Goal: Information Seeking & Learning: Learn about a topic

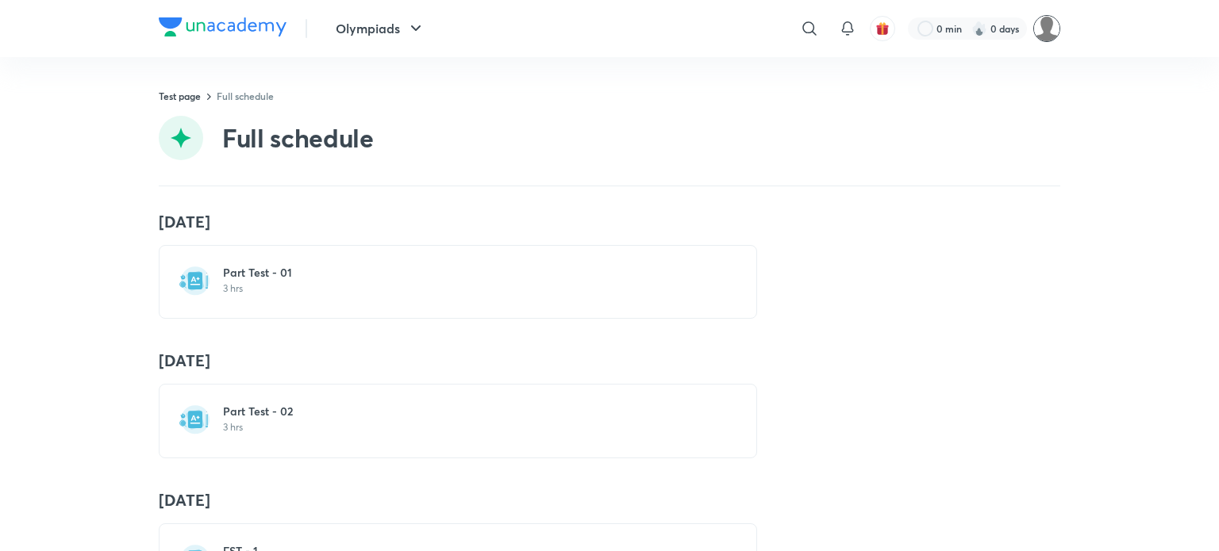
click at [1047, 34] on img at bounding box center [1046, 28] width 27 height 27
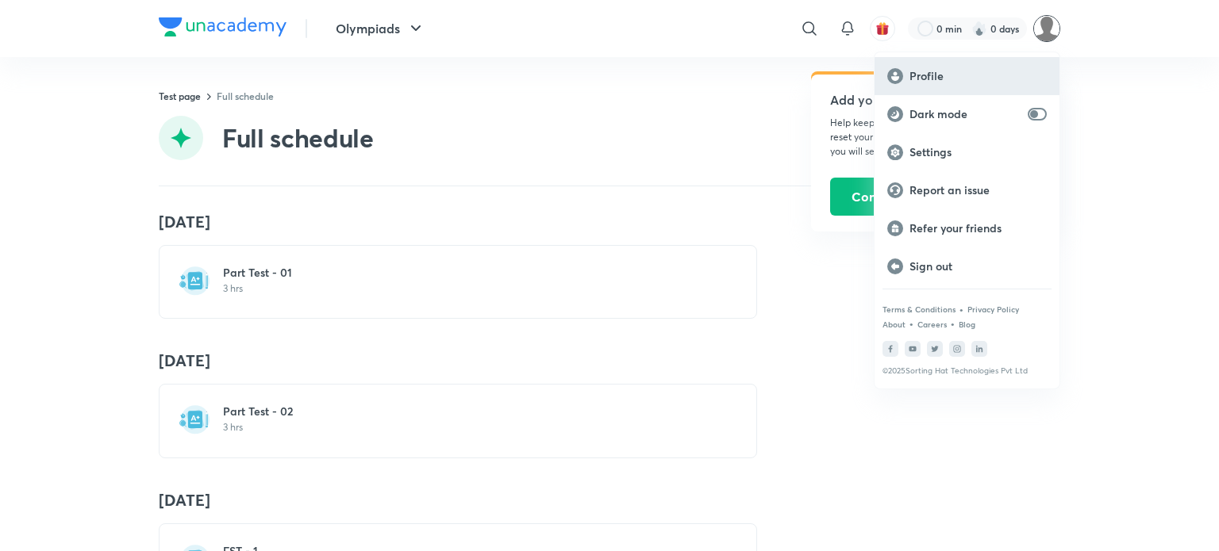
click at [927, 79] on p "Profile" at bounding box center [977, 76] width 137 height 14
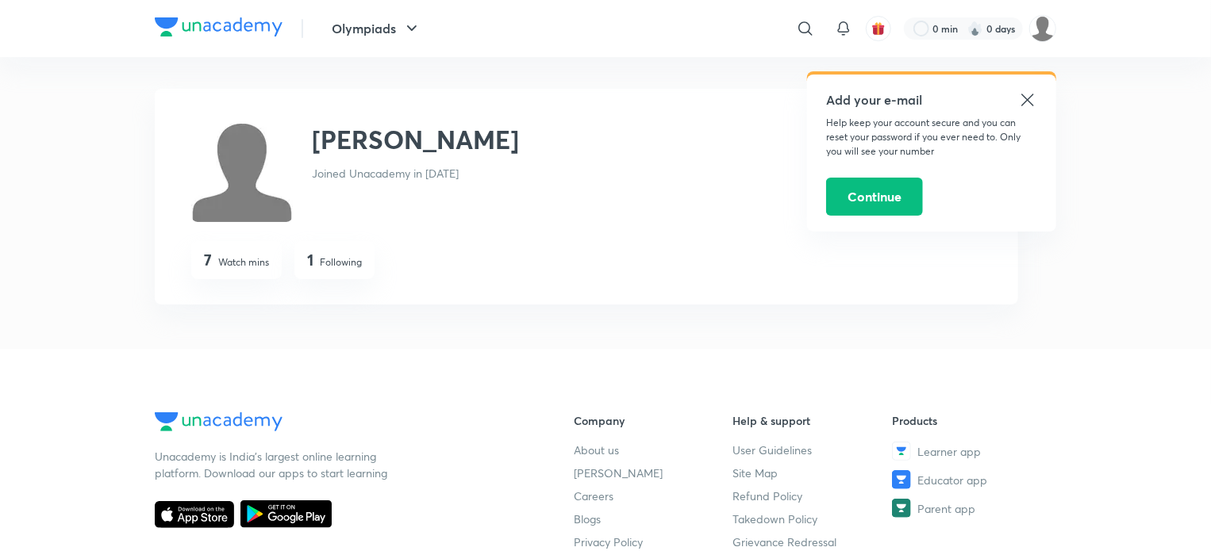
click at [1026, 94] on icon at bounding box center [1027, 99] width 19 height 19
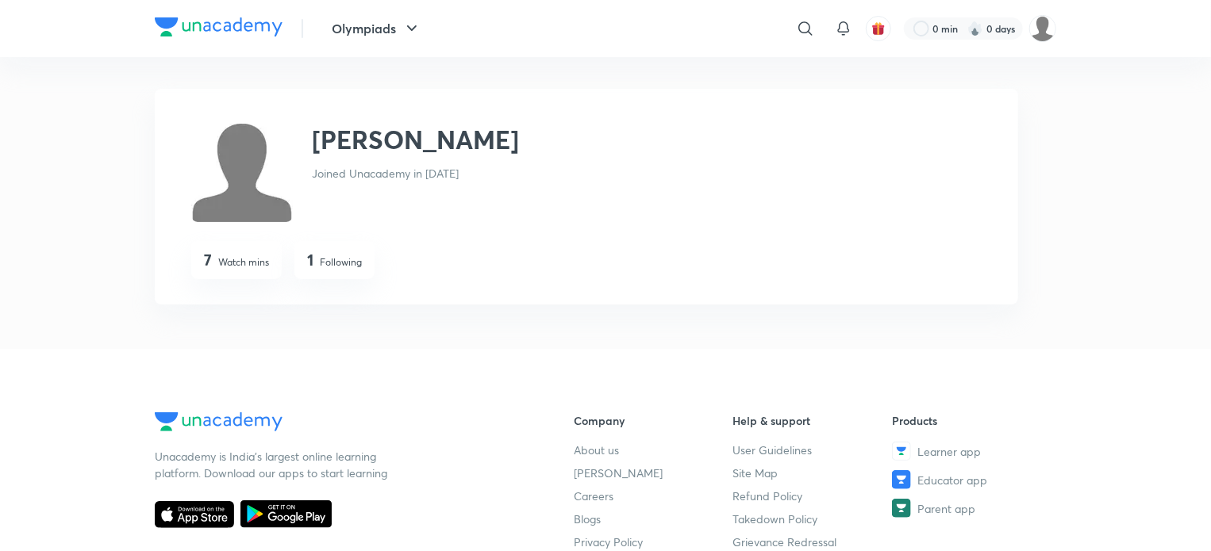
click at [267, 26] on img at bounding box center [219, 26] width 128 height 19
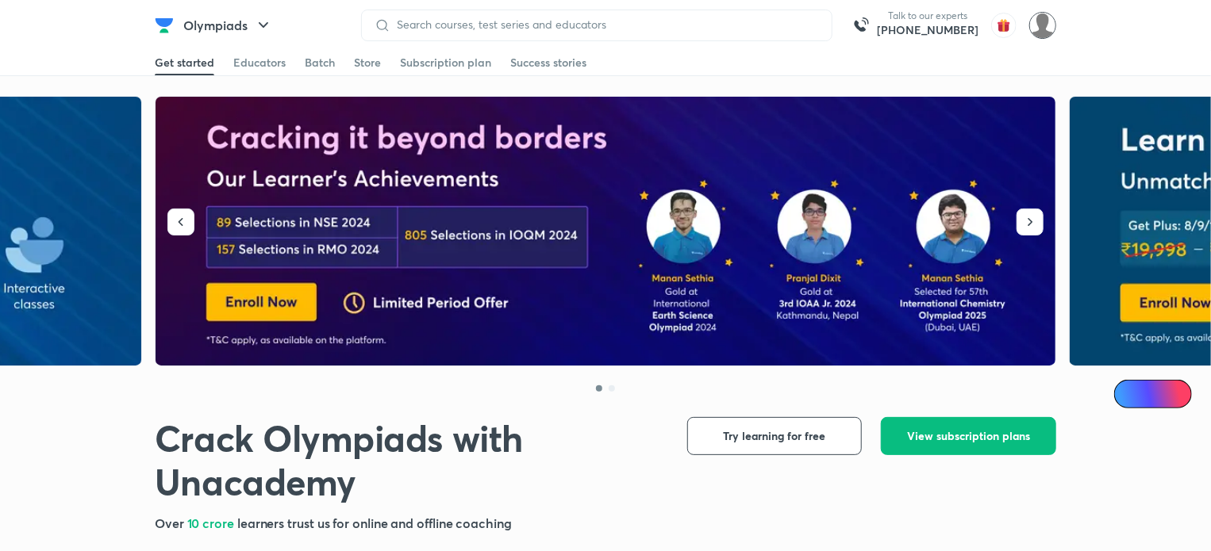
click at [1035, 32] on img at bounding box center [1042, 25] width 27 height 27
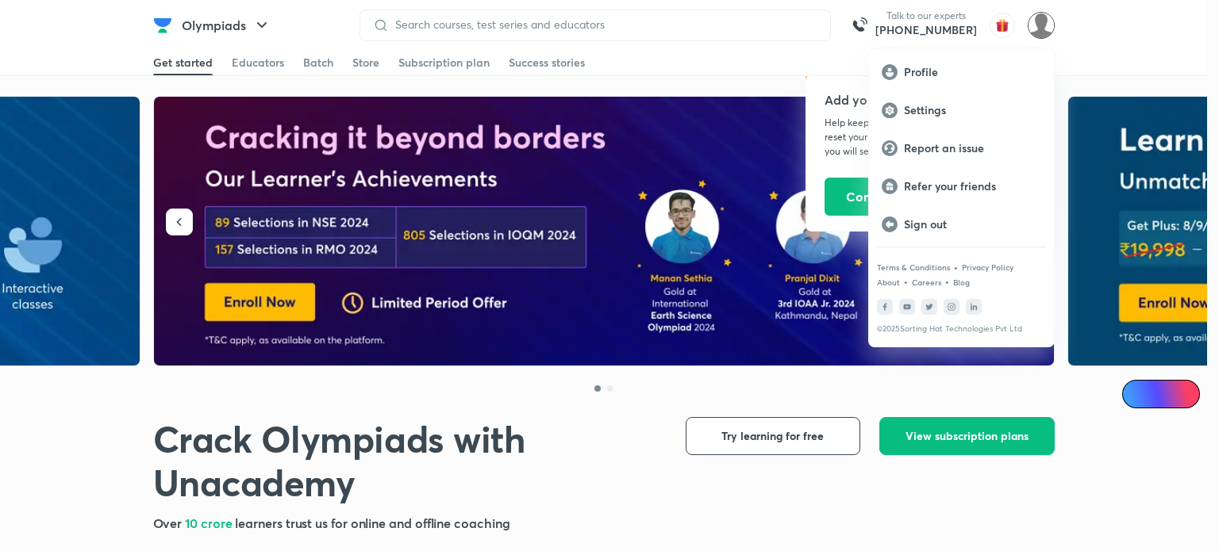
click at [1051, 26] on div at bounding box center [609, 275] width 1219 height 551
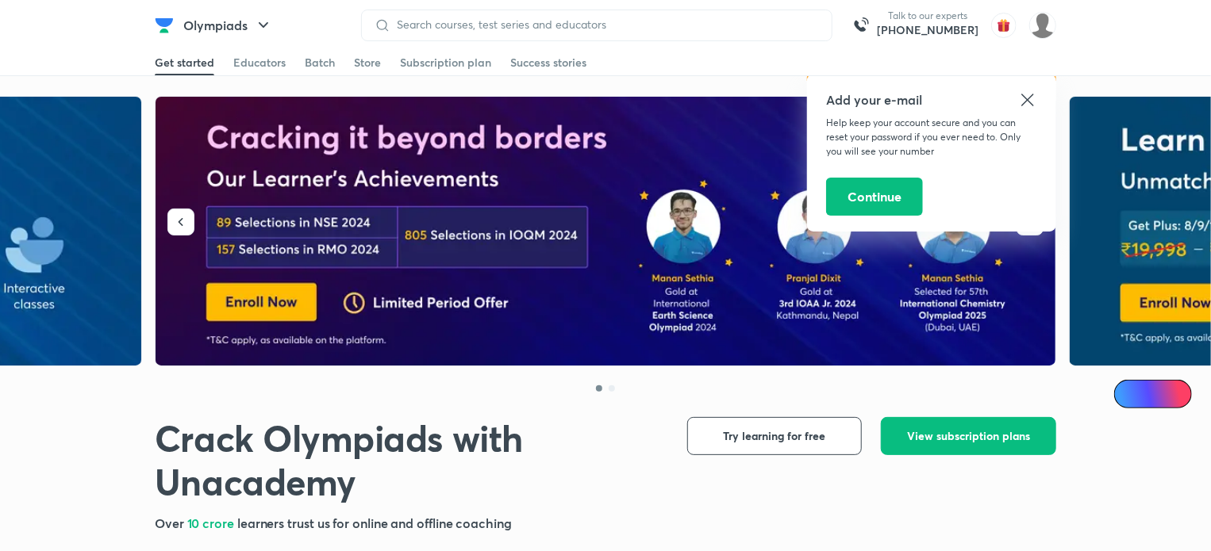
click at [1032, 97] on icon at bounding box center [1027, 99] width 19 height 19
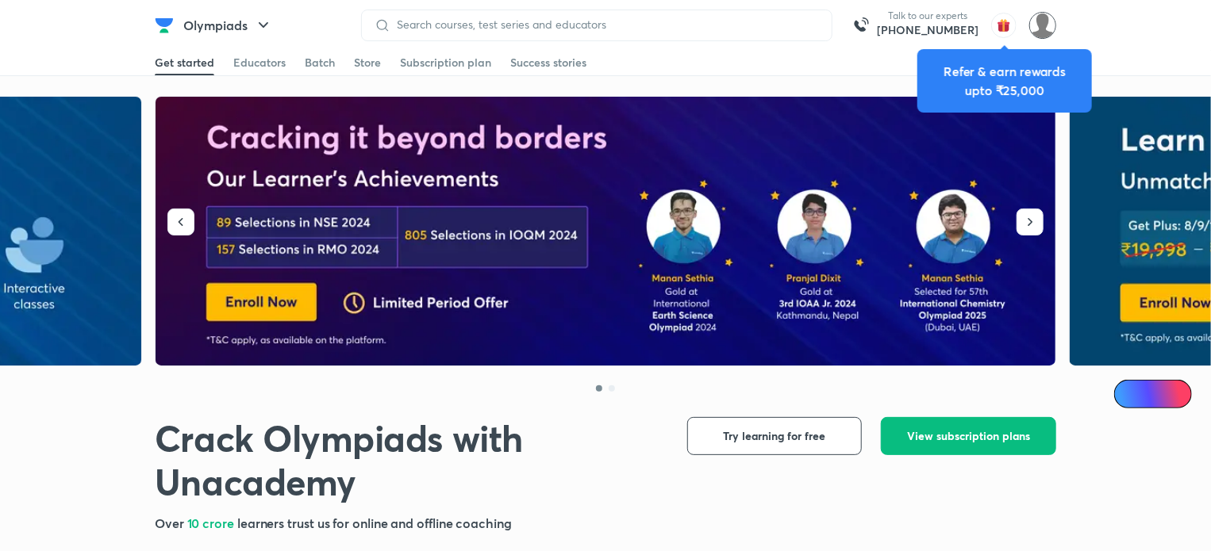
click at [1048, 27] on img at bounding box center [1042, 25] width 27 height 27
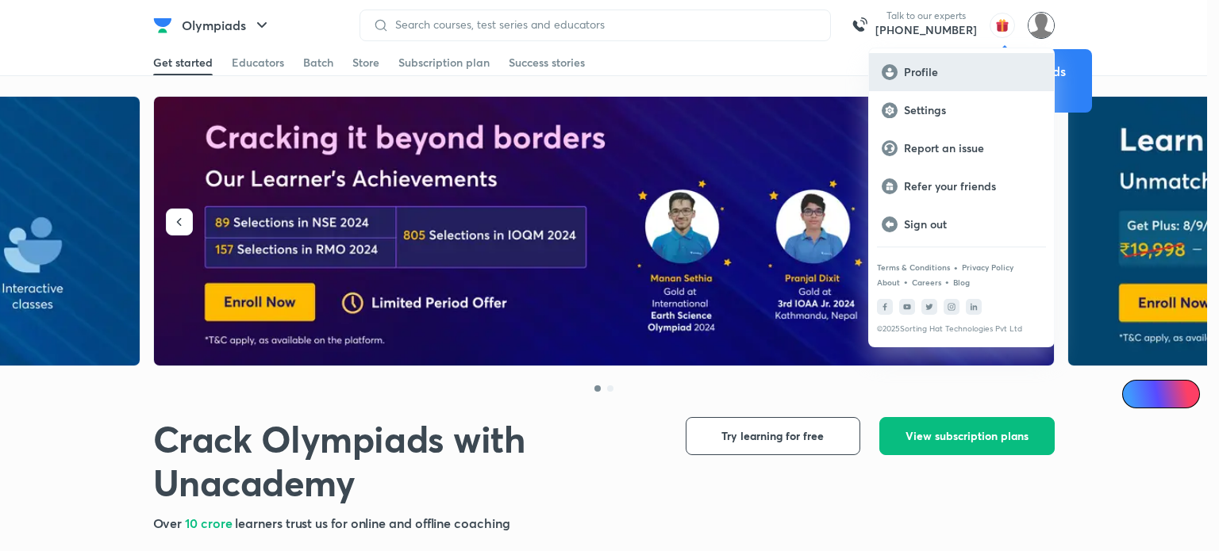
click at [959, 75] on p "Profile" at bounding box center [972, 72] width 137 height 14
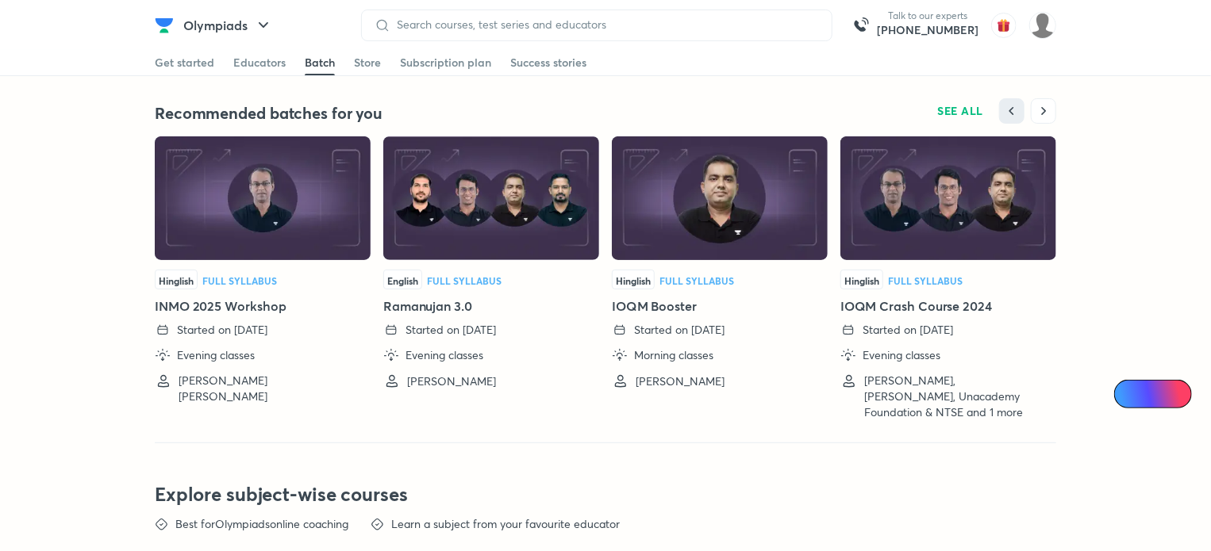
scroll to position [3095, 0]
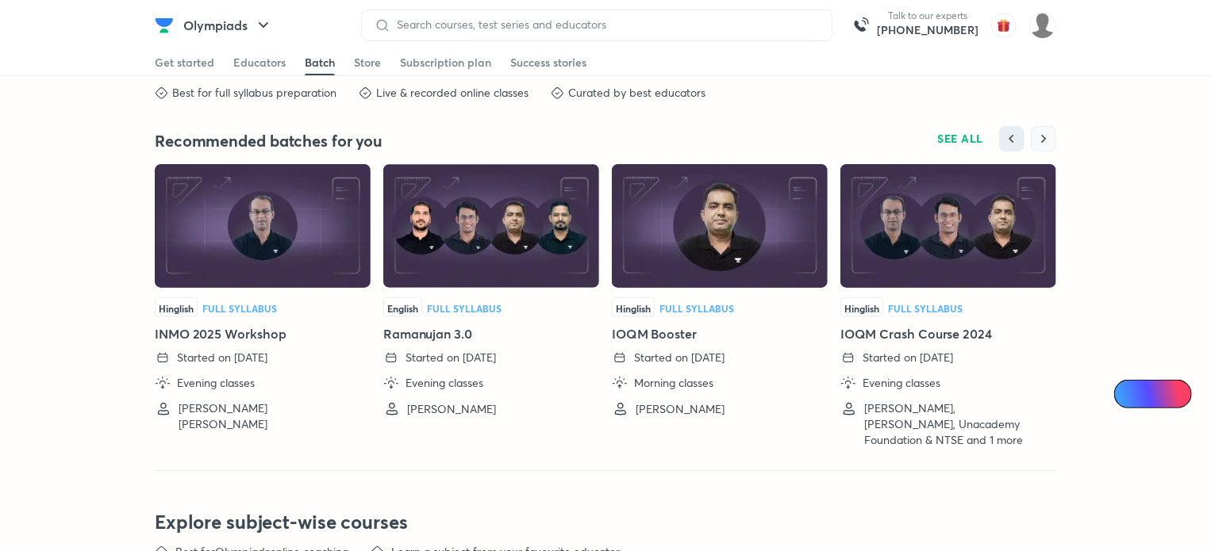
click at [1032, 137] on button "button" at bounding box center [1043, 138] width 25 height 25
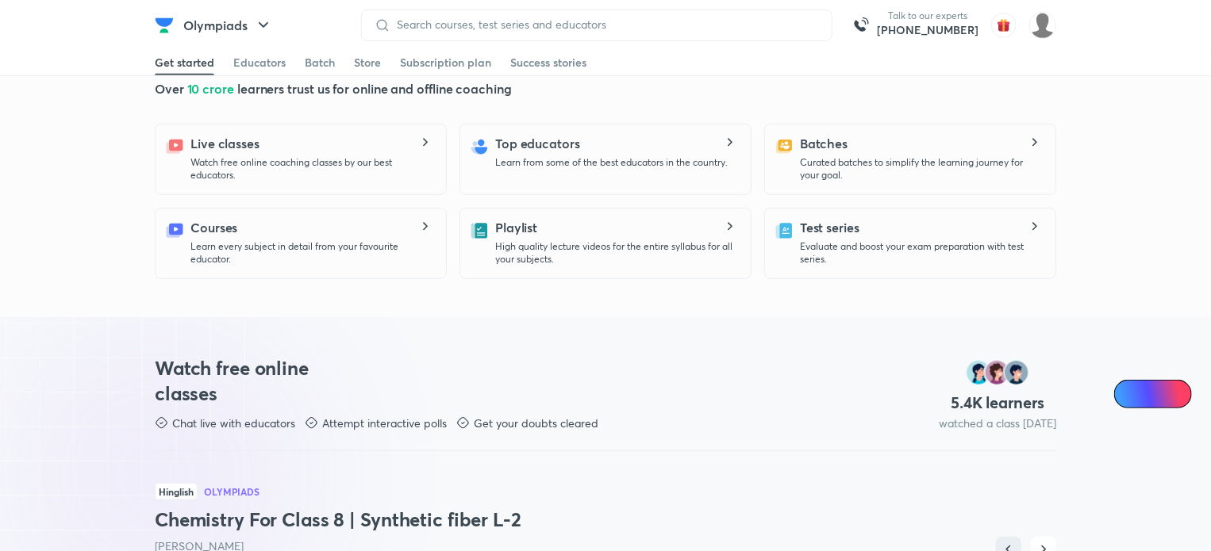
scroll to position [0, 0]
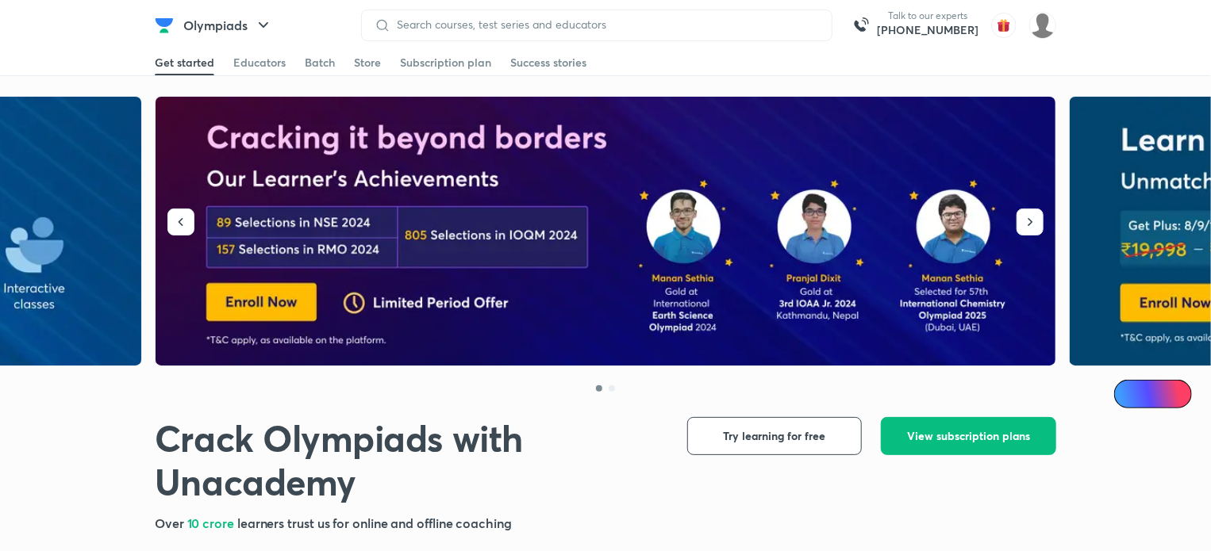
click at [478, 13] on div at bounding box center [596, 26] width 471 height 32
click at [476, 32] on div at bounding box center [596, 26] width 471 height 32
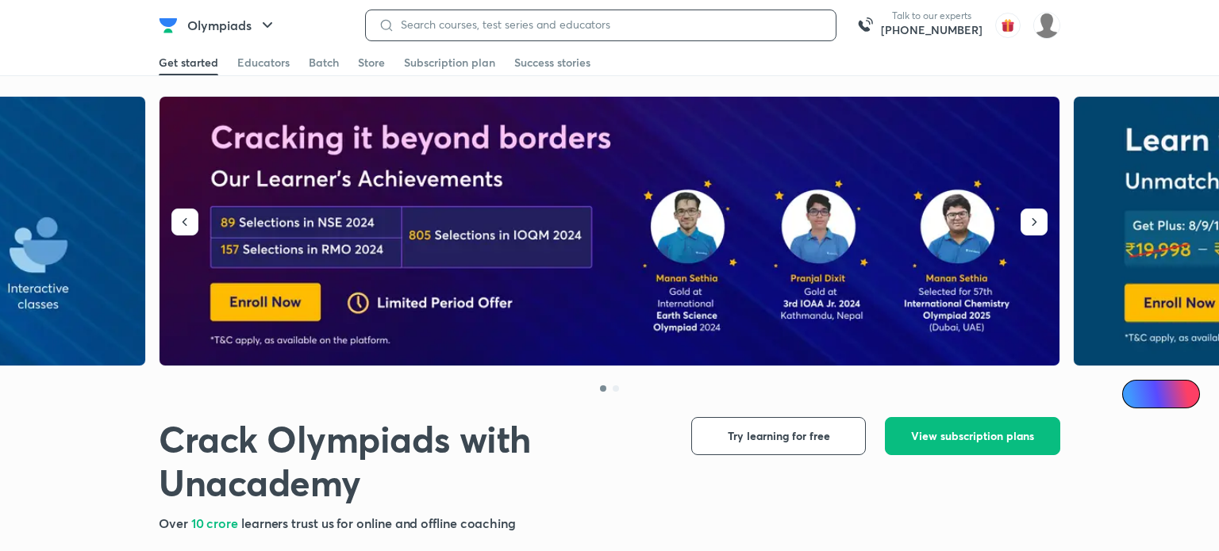
click at [476, 28] on input at bounding box center [608, 24] width 428 height 13
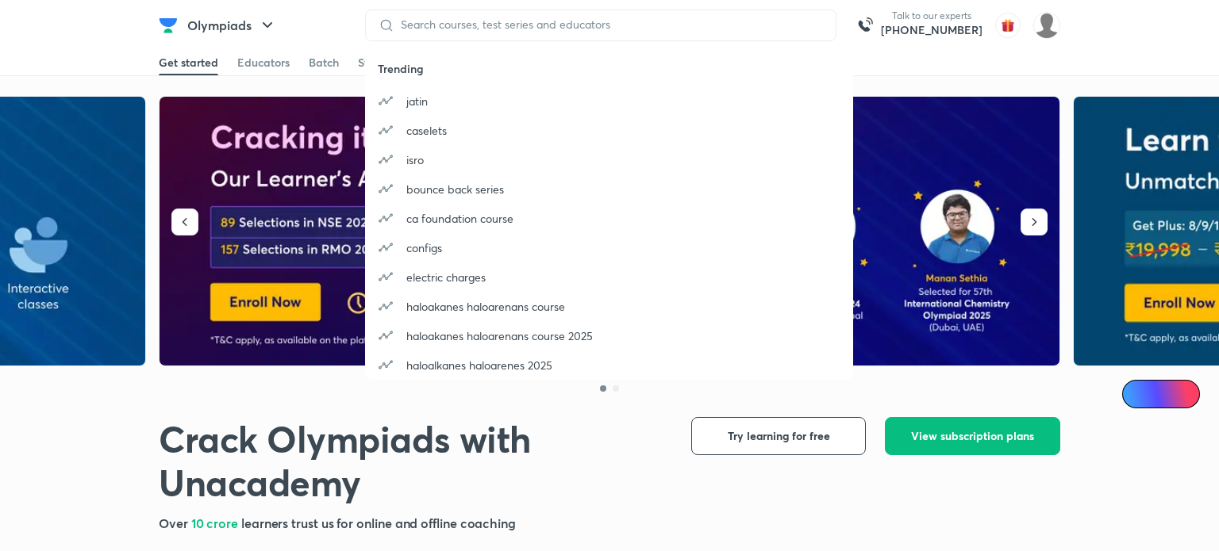
click at [475, 417] on h1 "Crack Olympiads with Unacademy" at bounding box center [412, 461] width 507 height 88
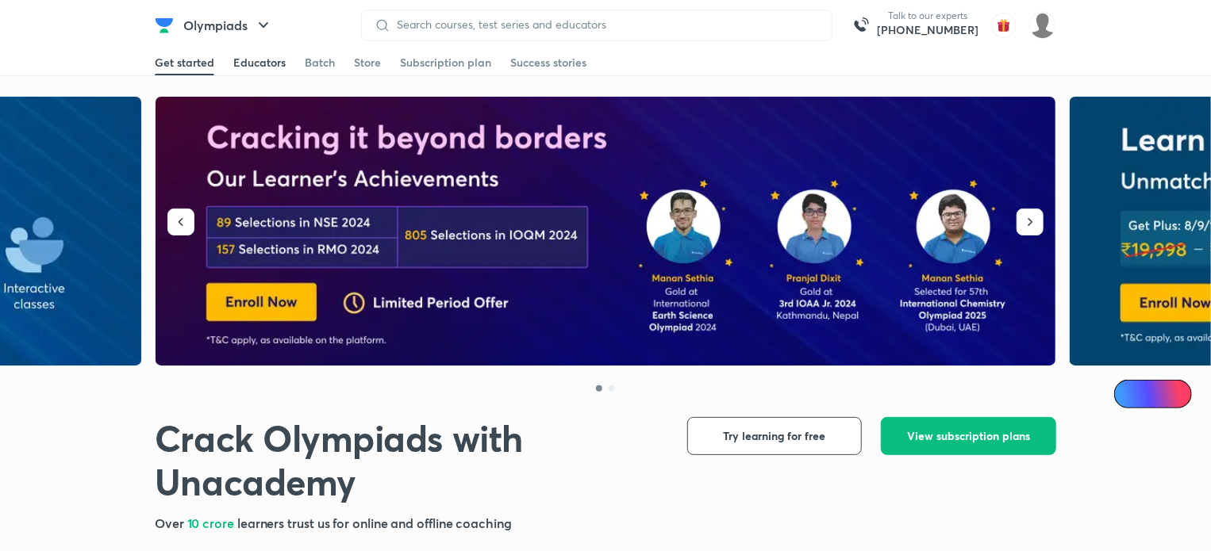
click at [281, 63] on div "Educators" at bounding box center [259, 63] width 52 height 16
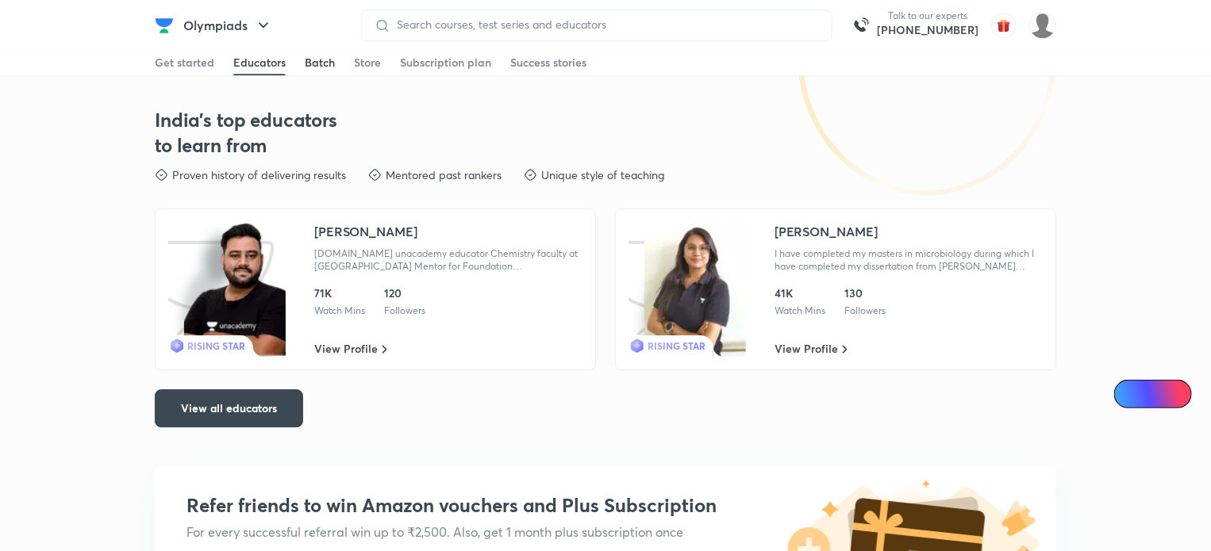
click at [328, 63] on div "Batch" at bounding box center [320, 63] width 30 height 16
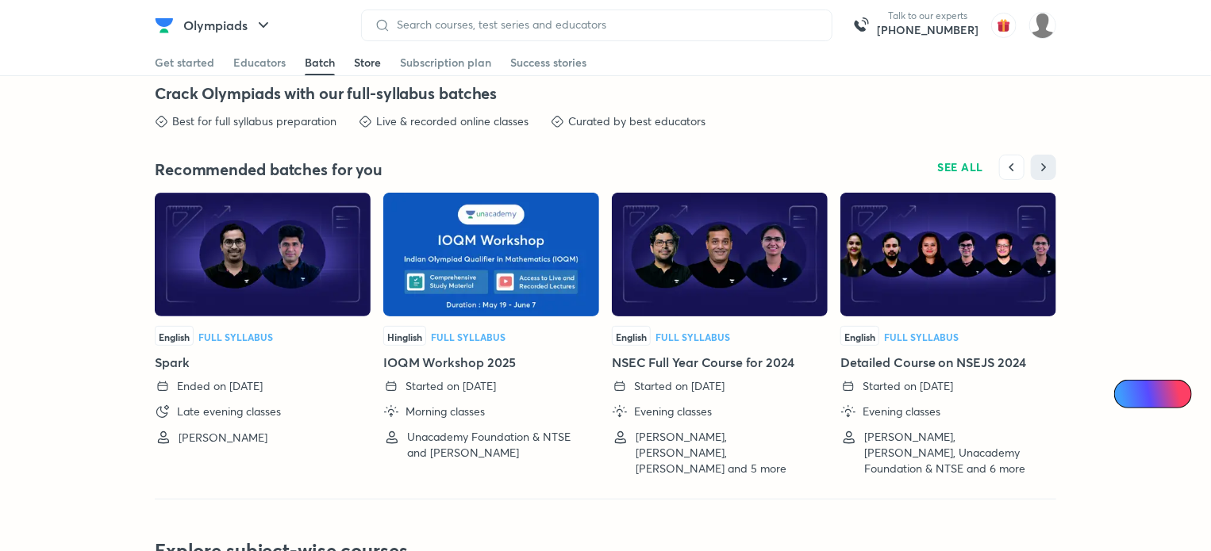
scroll to position [3080, 0]
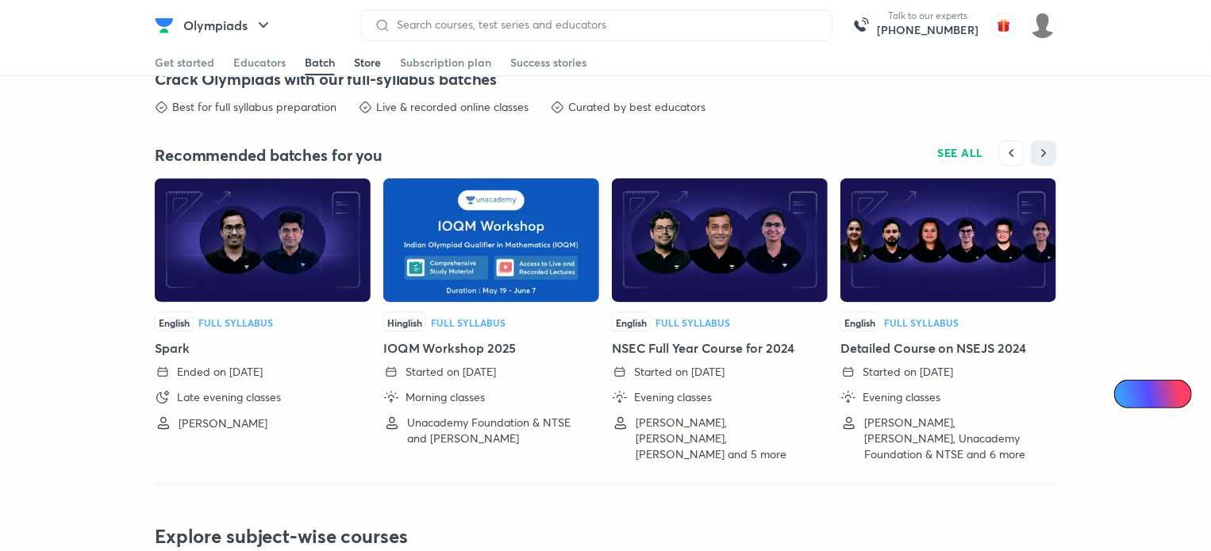
click at [355, 66] on div "Store" at bounding box center [367, 63] width 27 height 16
click at [407, 61] on div "Subscription plan" at bounding box center [445, 63] width 91 height 16
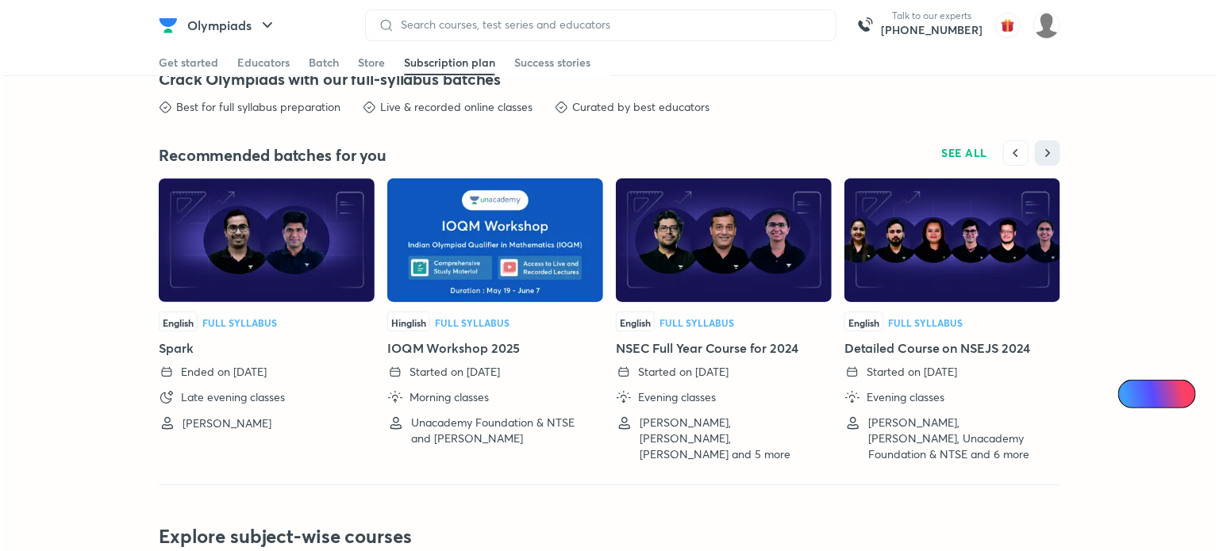
scroll to position [0, 0]
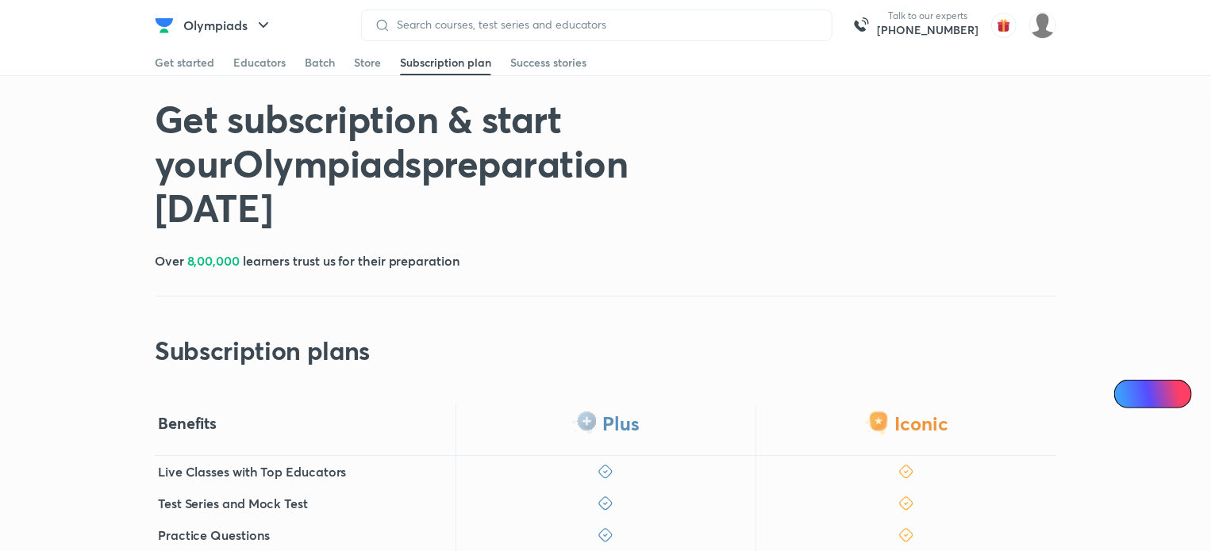
click at [559, 67] on div "Success stories" at bounding box center [548, 63] width 76 height 16
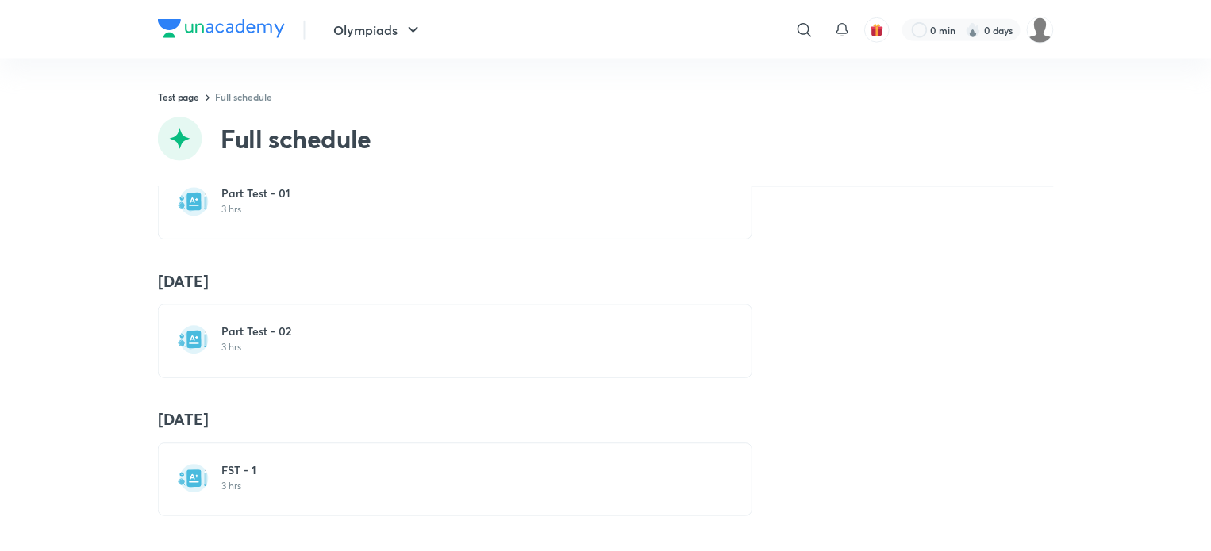
scroll to position [238, 0]
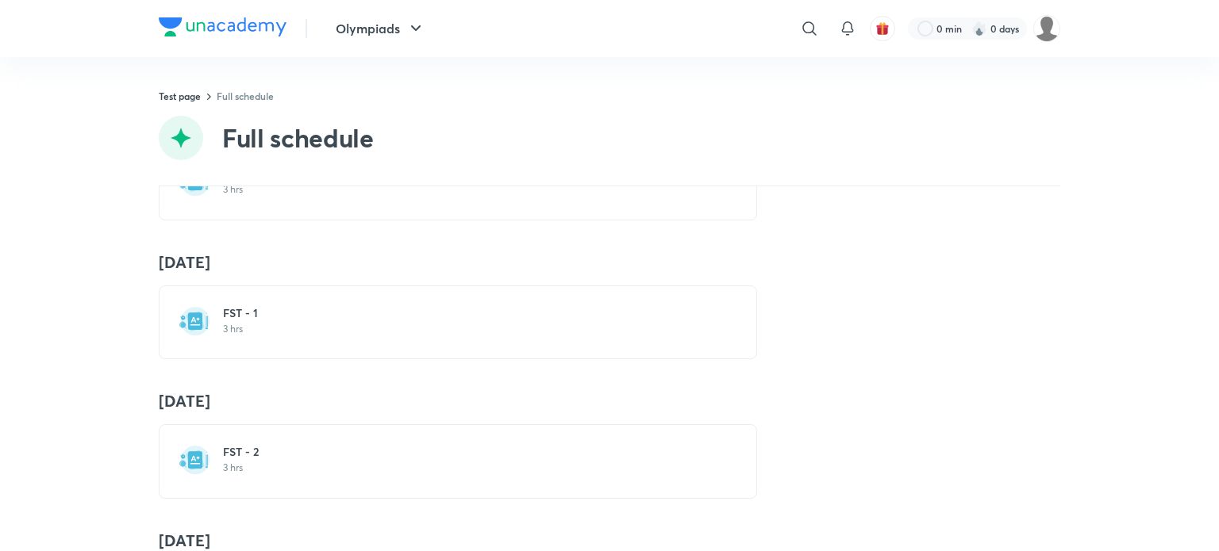
click at [378, 447] on h6 "FST - 2" at bounding box center [467, 452] width 489 height 16
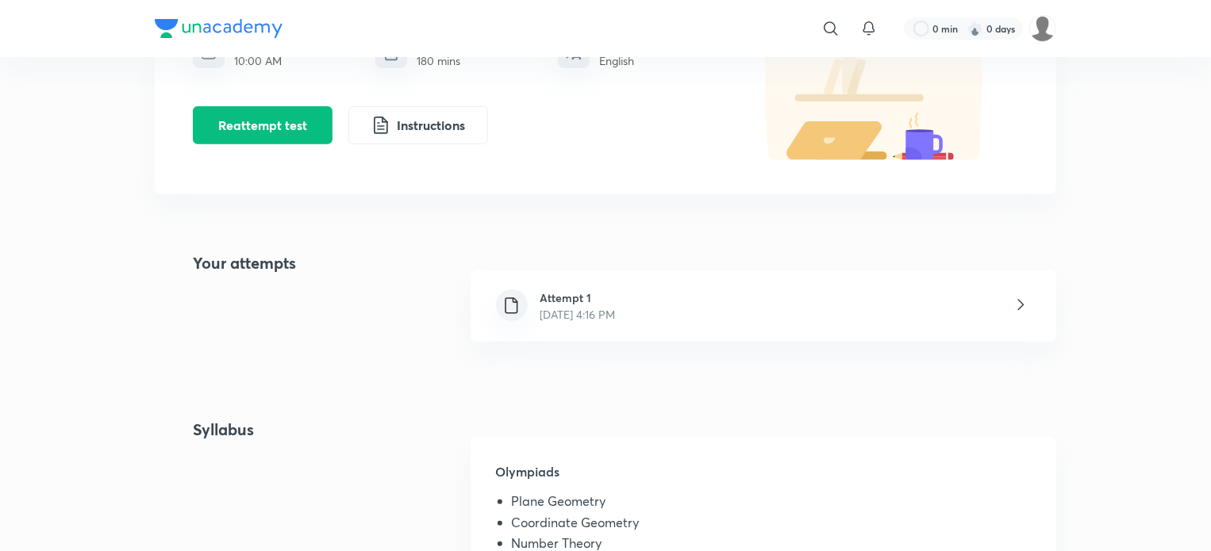
scroll to position [238, 0]
click at [793, 308] on div "Attempt 1 [DATE] 4:16 PM" at bounding box center [764, 307] width 586 height 71
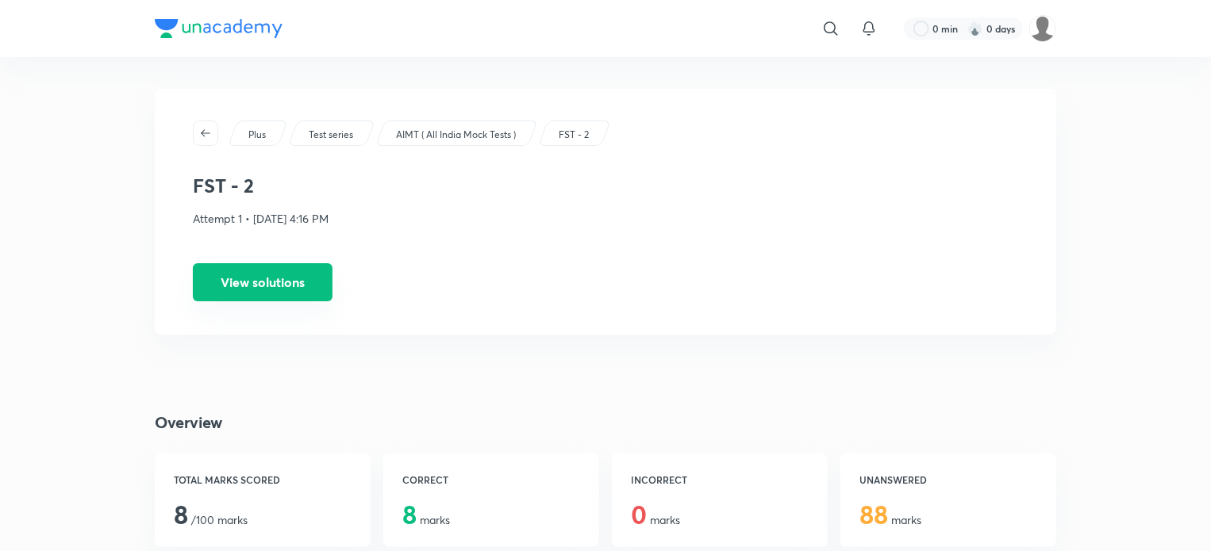
click at [270, 277] on button "View solutions" at bounding box center [263, 282] width 140 height 38
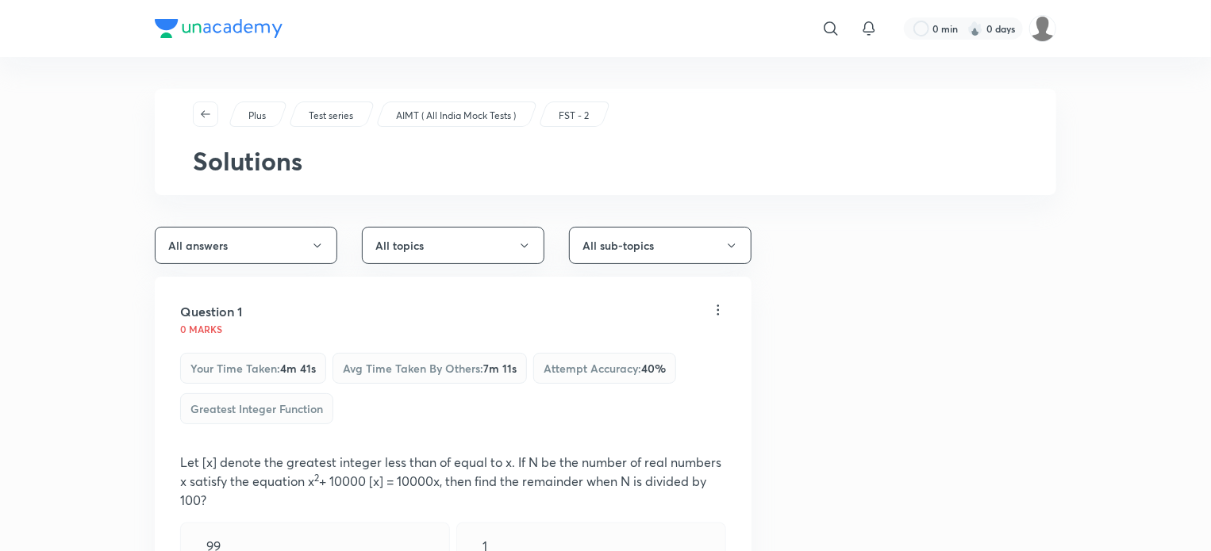
scroll to position [238, 0]
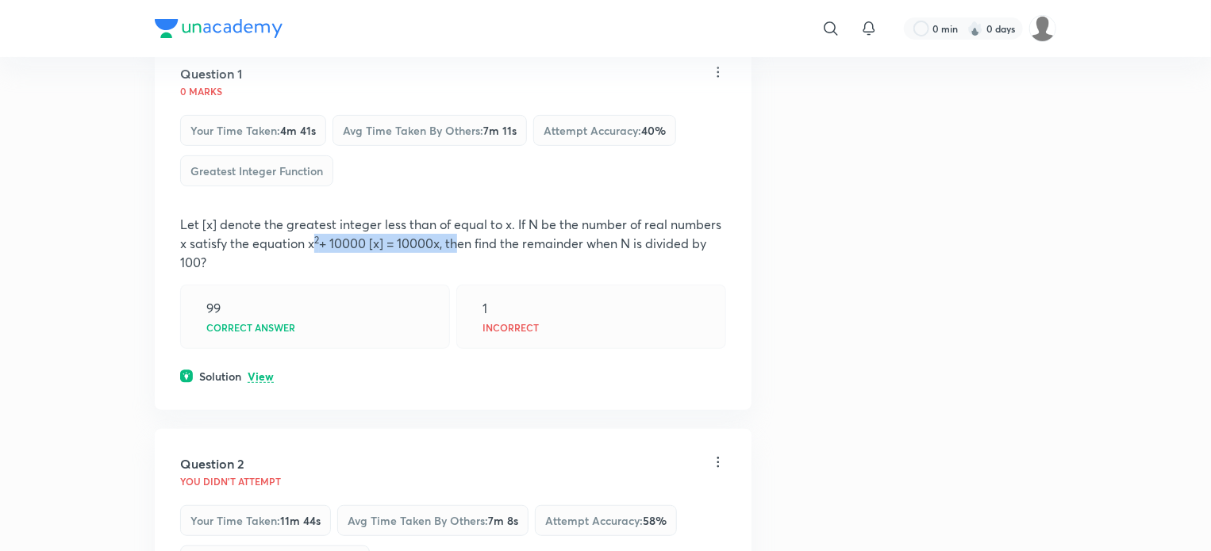
drag, startPoint x: 315, startPoint y: 241, endPoint x: 458, endPoint y: 244, distance: 142.8
click at [458, 244] on p "Let [x] denote the greatest integer less than of equal to x. If N be the number…" at bounding box center [453, 243] width 546 height 57
click at [454, 298] on div "99 Correct answer 1 Incorrect" at bounding box center [453, 316] width 546 height 63
click at [255, 371] on p "View" at bounding box center [261, 377] width 26 height 12
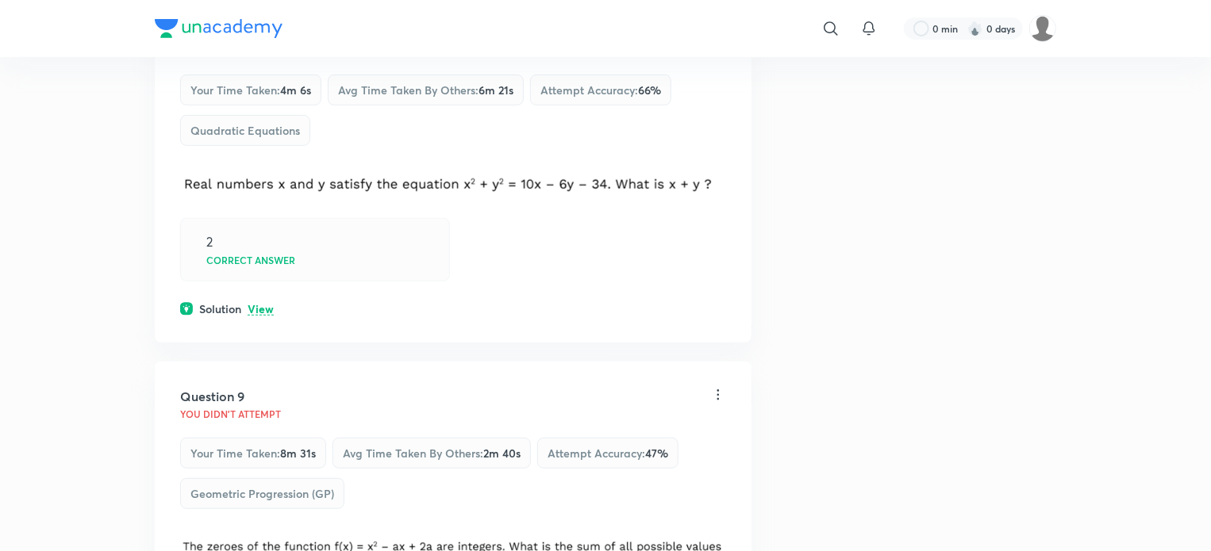
scroll to position [3253, 0]
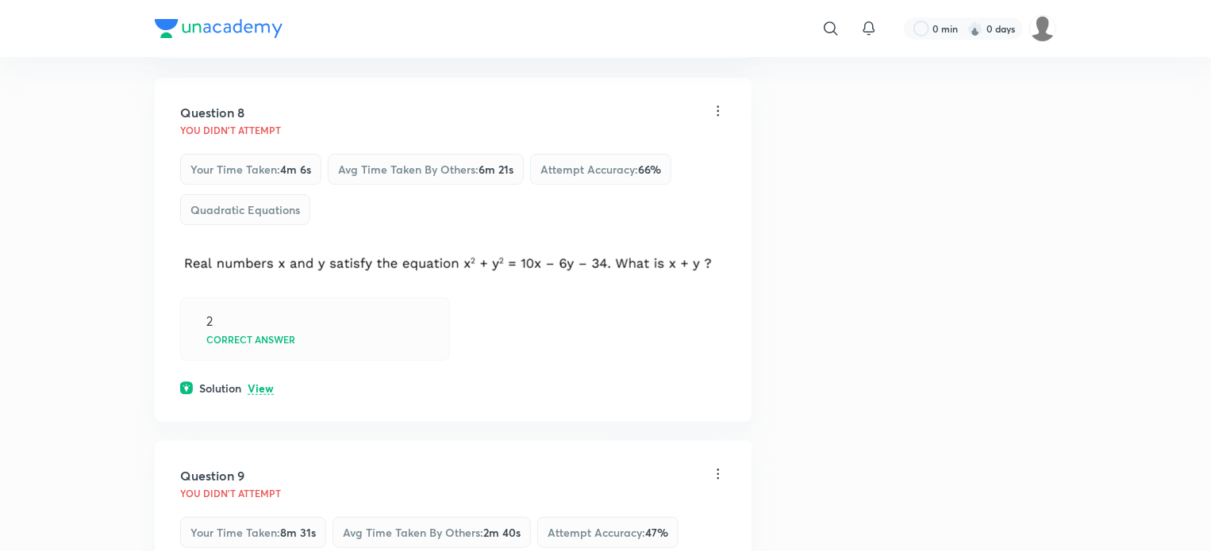
click at [263, 386] on p "View" at bounding box center [261, 389] width 26 height 12
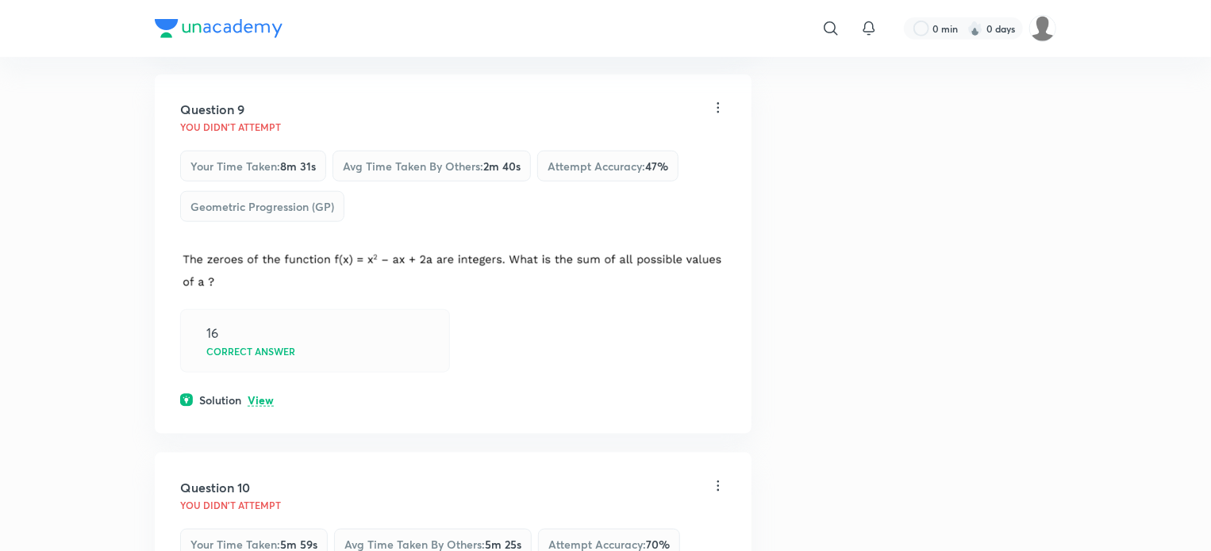
scroll to position [3729, 0]
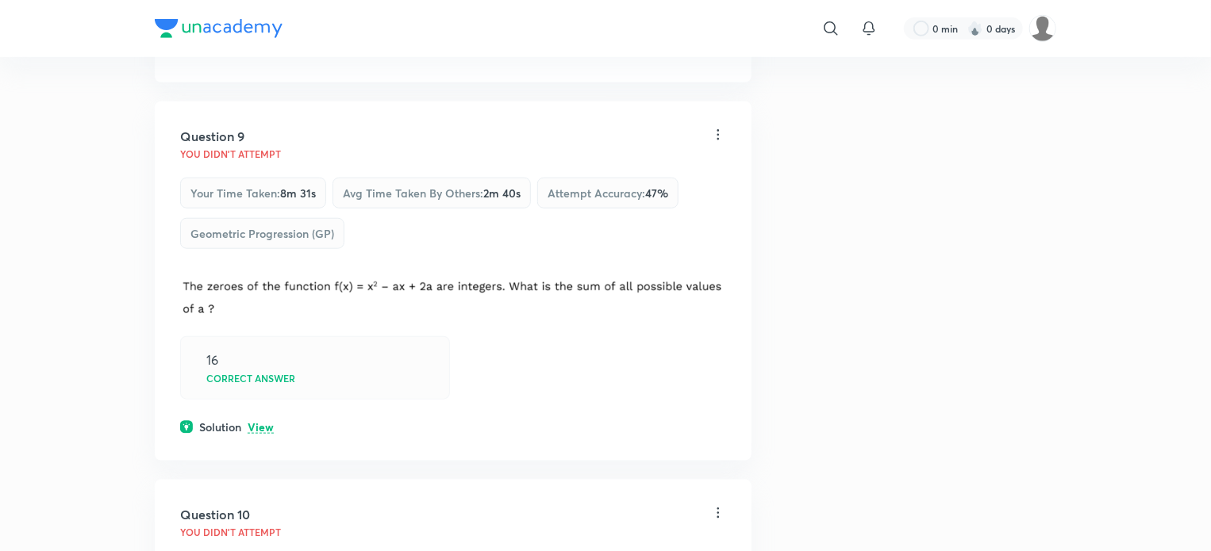
click at [259, 428] on div "Solution View" at bounding box center [453, 427] width 546 height 17
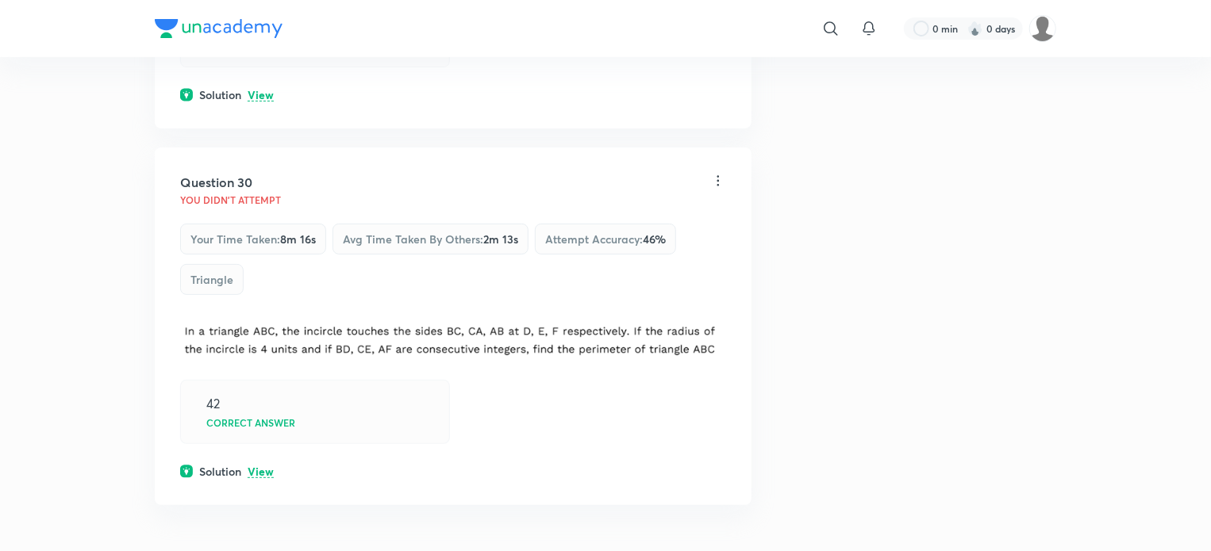
scroll to position [12308, 0]
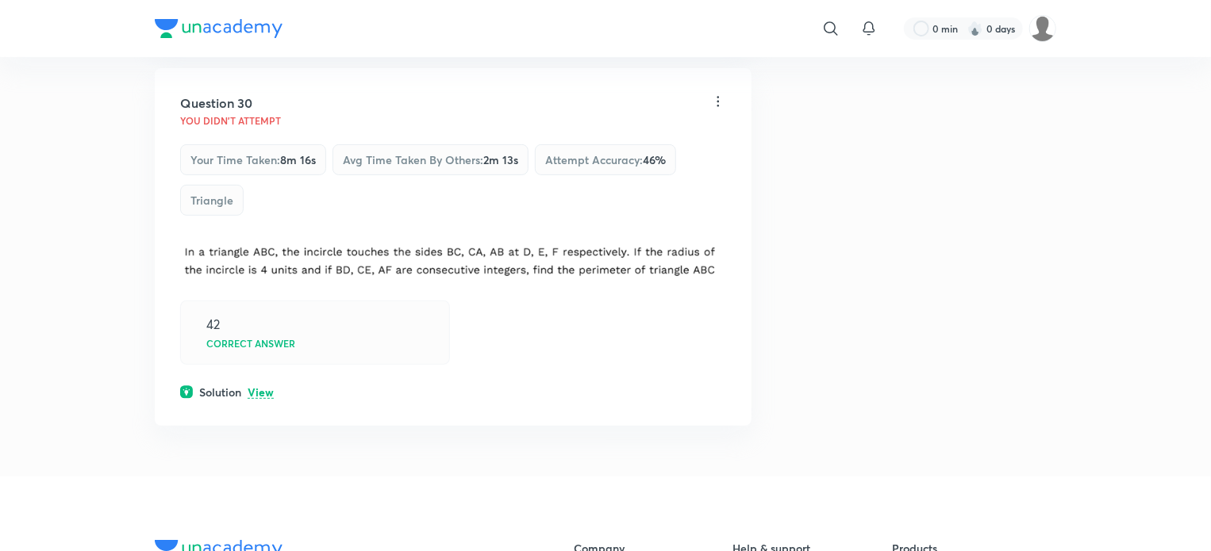
click at [273, 399] on p "View" at bounding box center [261, 393] width 26 height 12
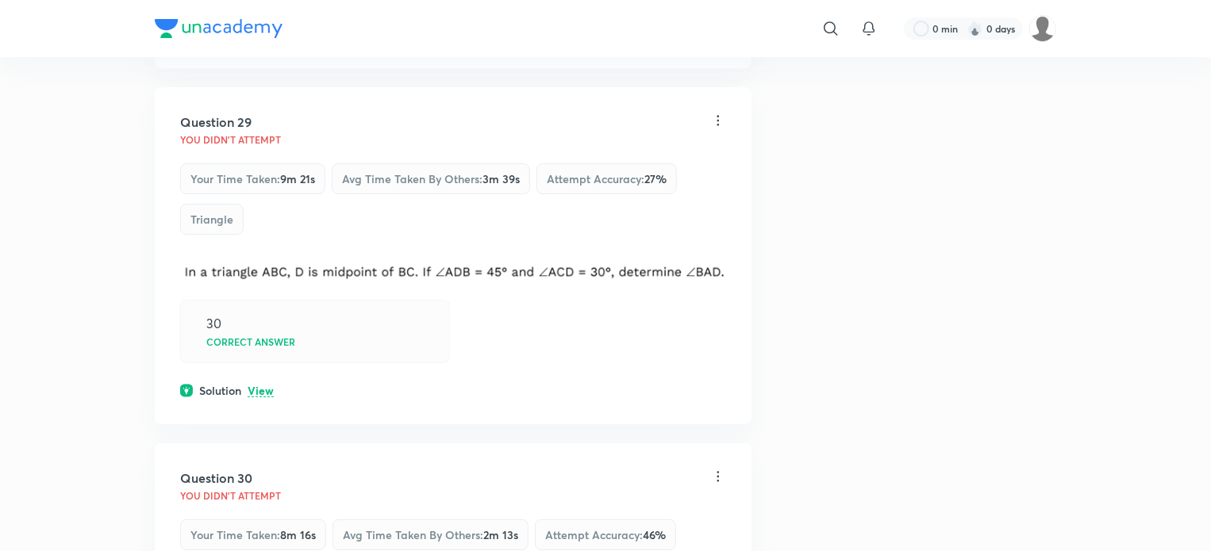
scroll to position [11912, 0]
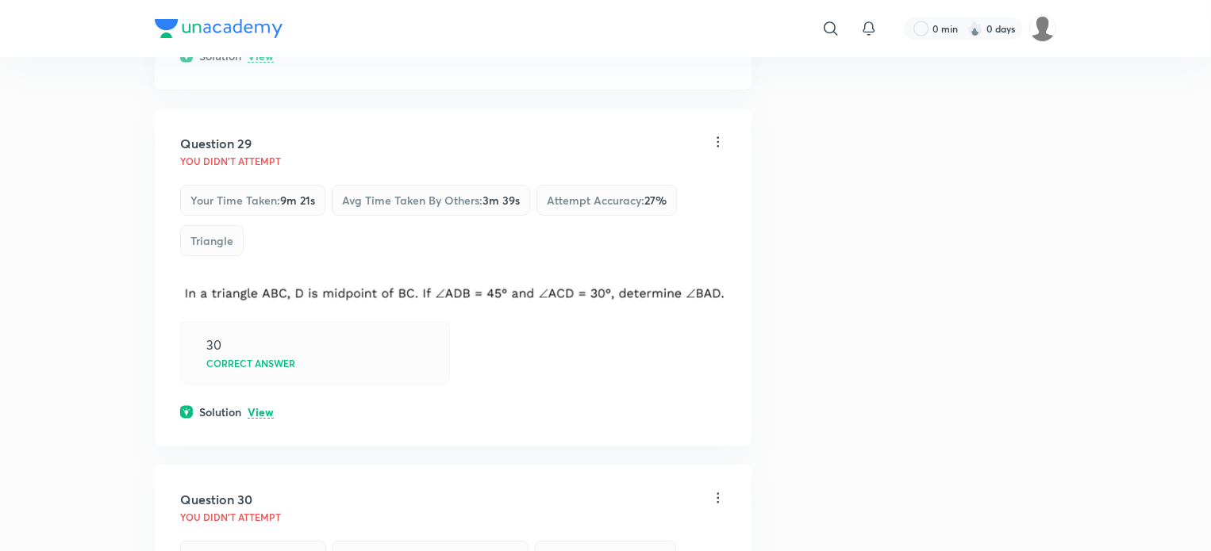
click at [260, 419] on p "View" at bounding box center [261, 413] width 26 height 12
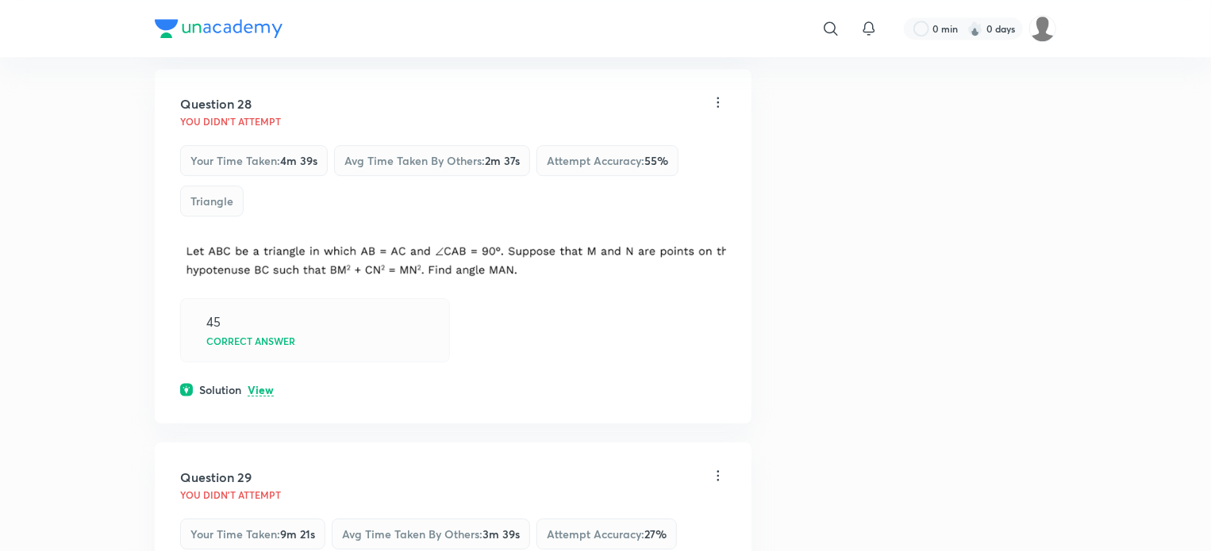
scroll to position [11515, 0]
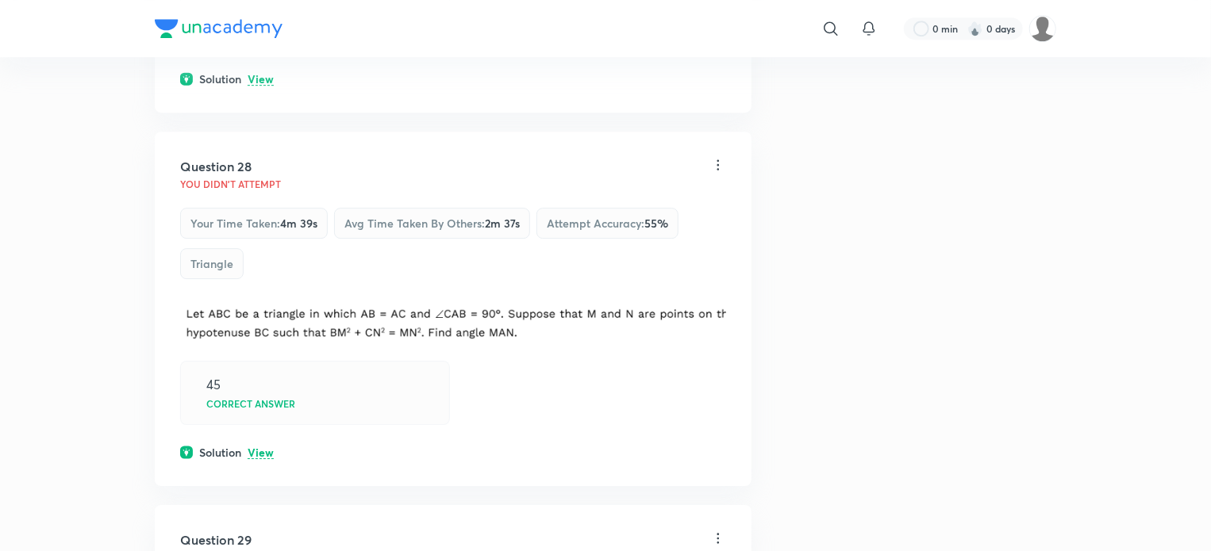
click at [257, 459] on p "View" at bounding box center [261, 454] width 26 height 12
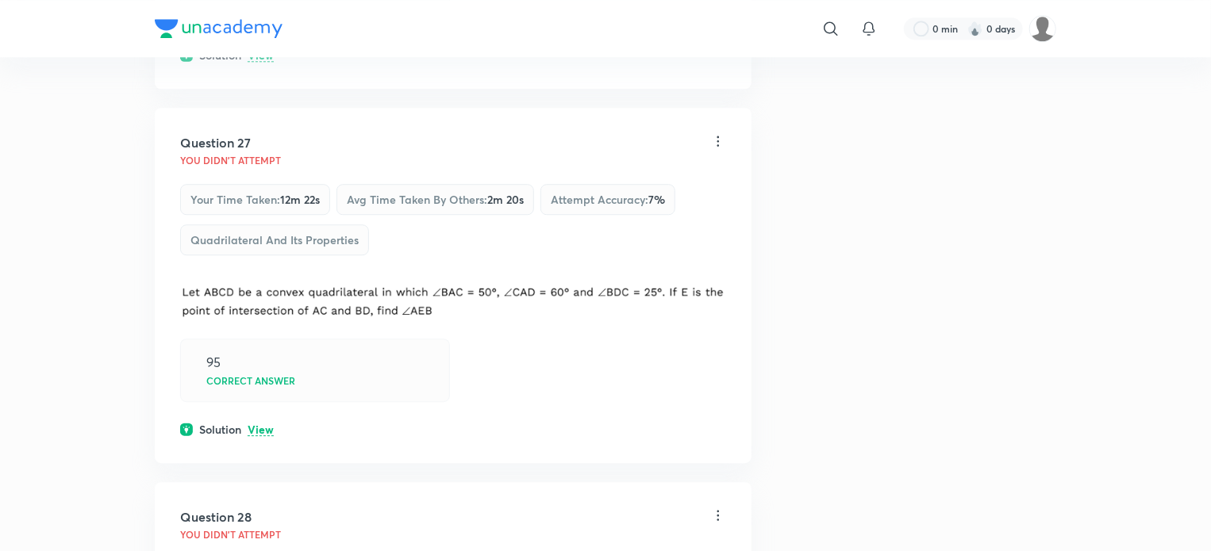
scroll to position [11118, 0]
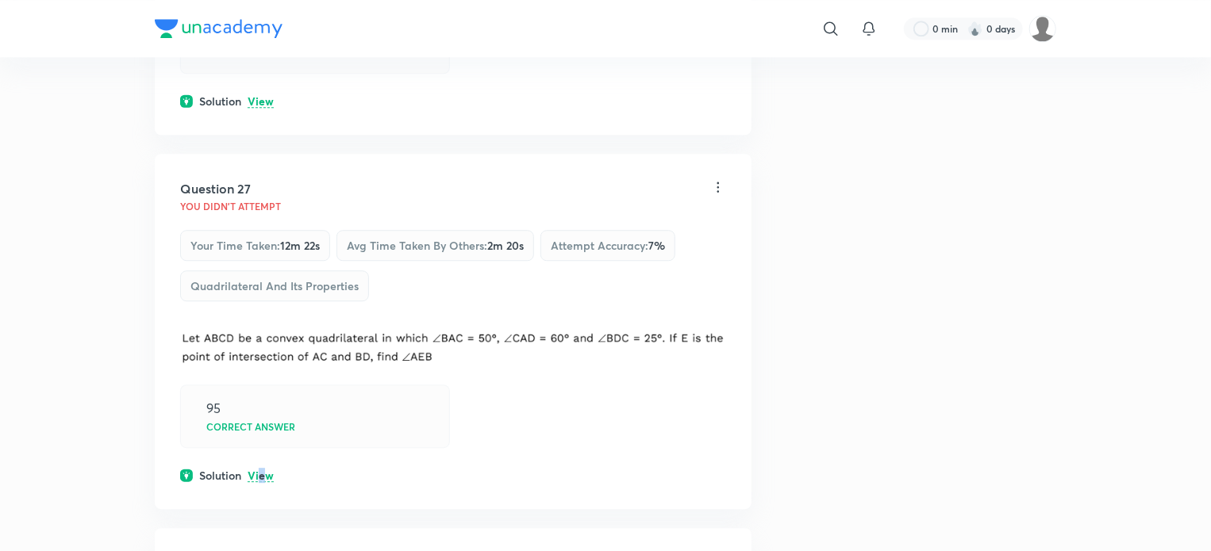
click at [260, 482] on p "View" at bounding box center [261, 477] width 26 height 12
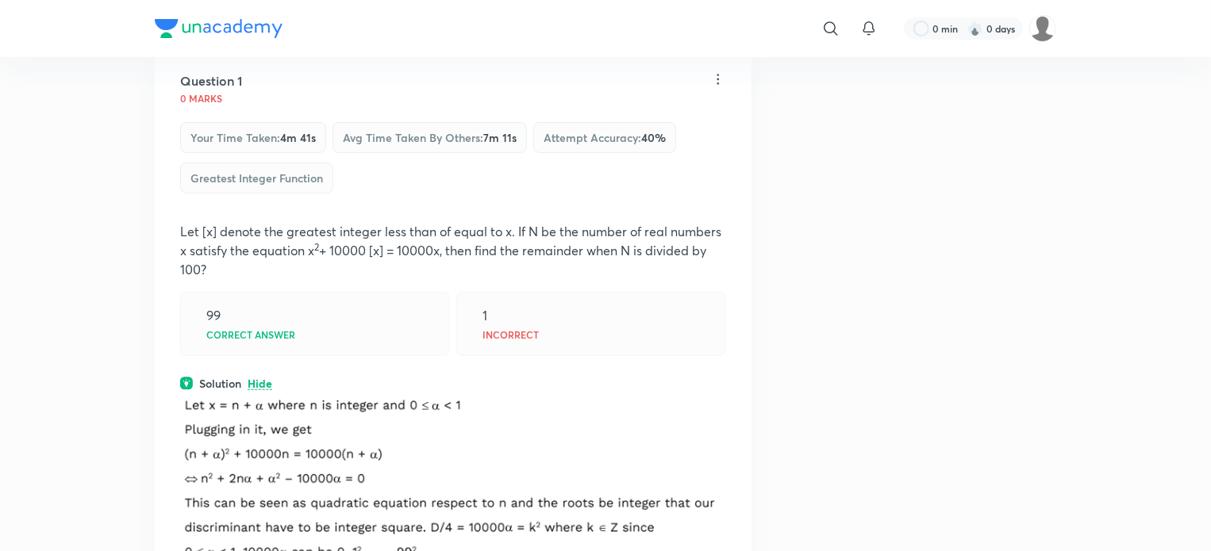
scroll to position [0, 0]
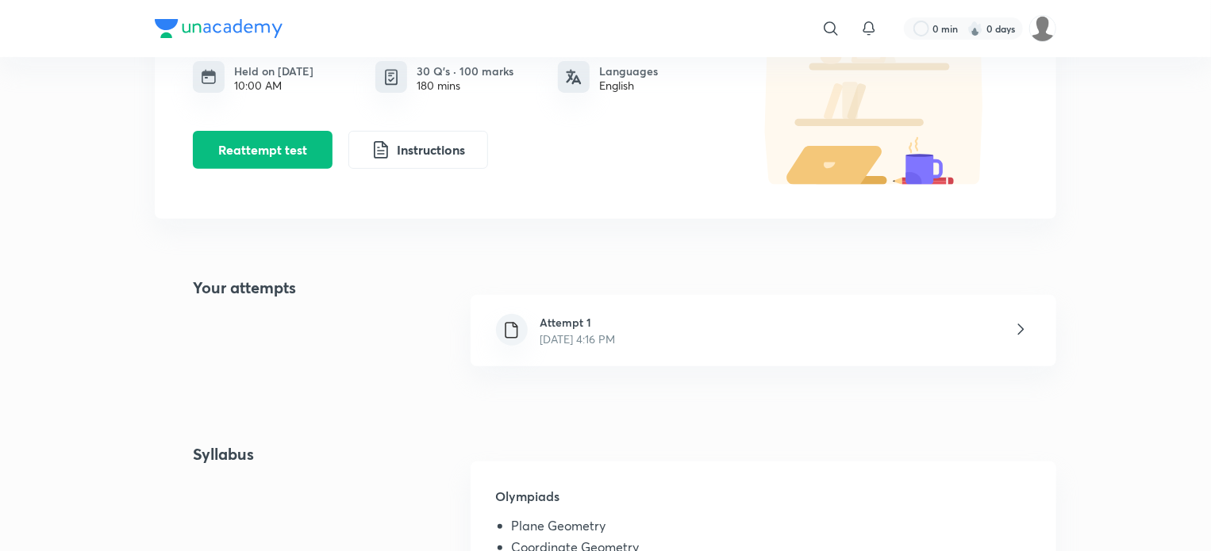
scroll to position [397, 0]
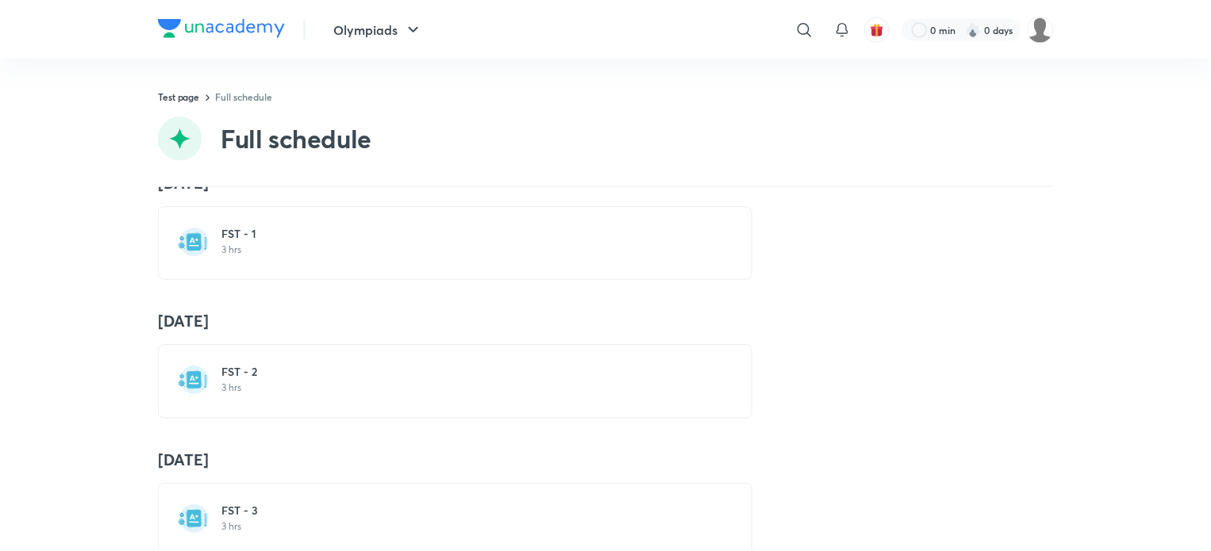
scroll to position [555, 0]
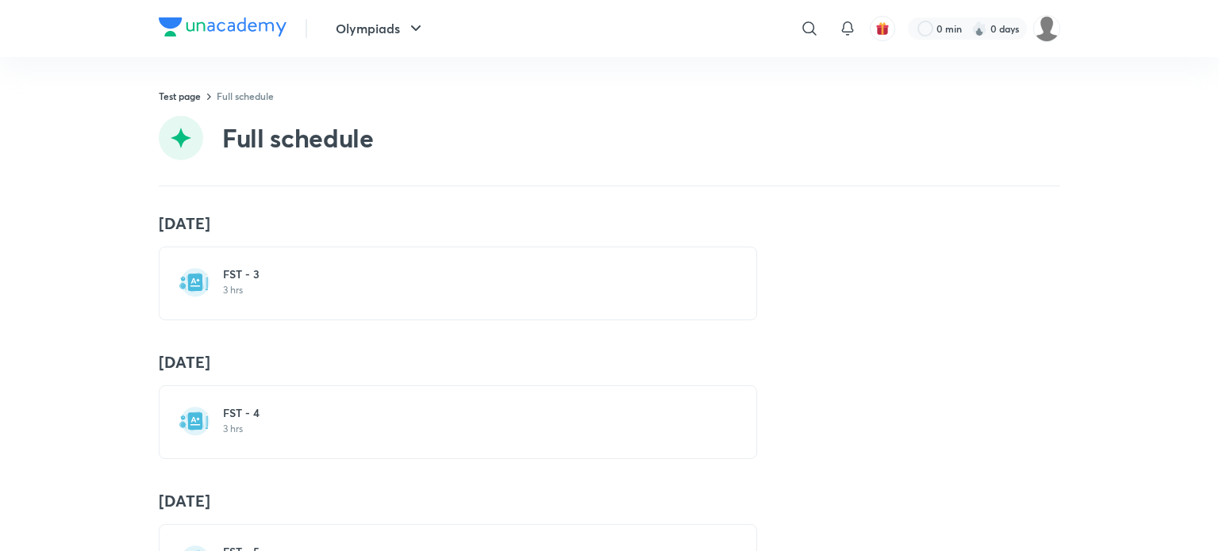
click at [336, 277] on h6 "FST - 3" at bounding box center [467, 275] width 489 height 16
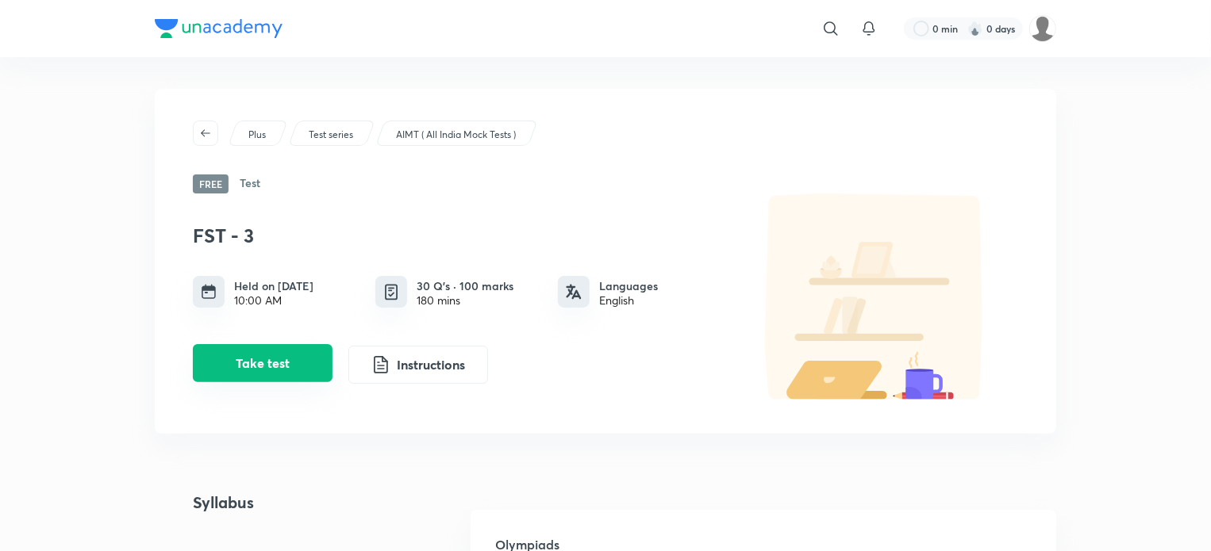
click at [312, 363] on button "Take test" at bounding box center [263, 363] width 140 height 38
